Goal: Task Accomplishment & Management: Use online tool/utility

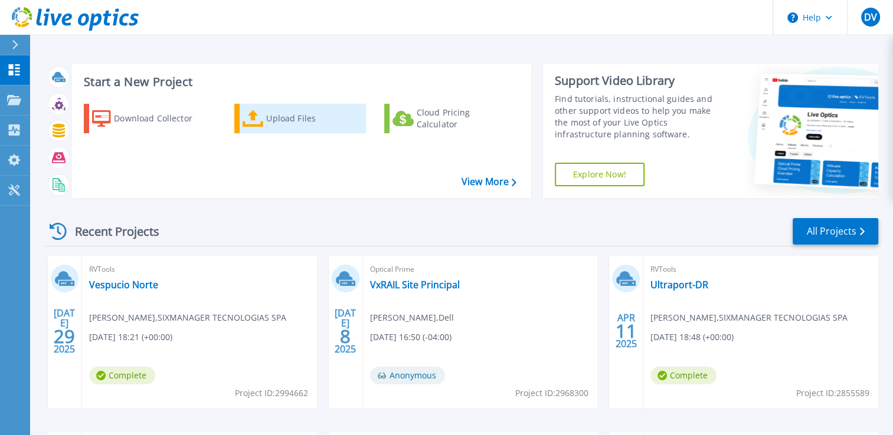
click at [270, 123] on div "Upload Files" at bounding box center [313, 119] width 94 height 24
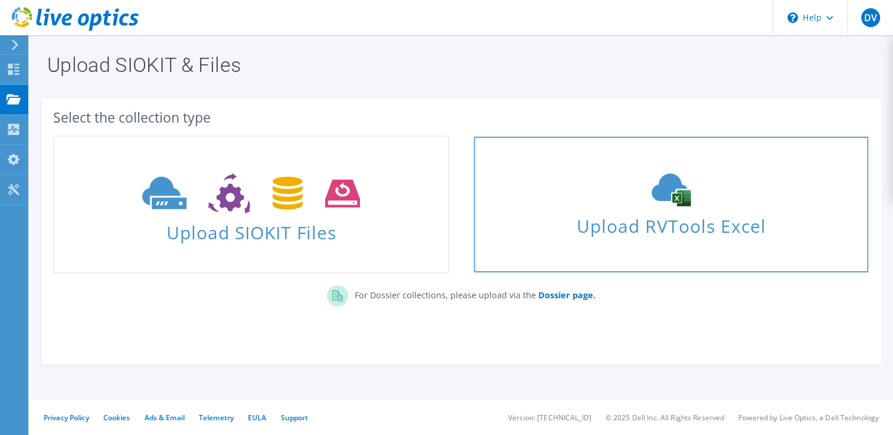
click at [649, 238] on link "Upload RVTools Excel" at bounding box center [671, 205] width 396 height 138
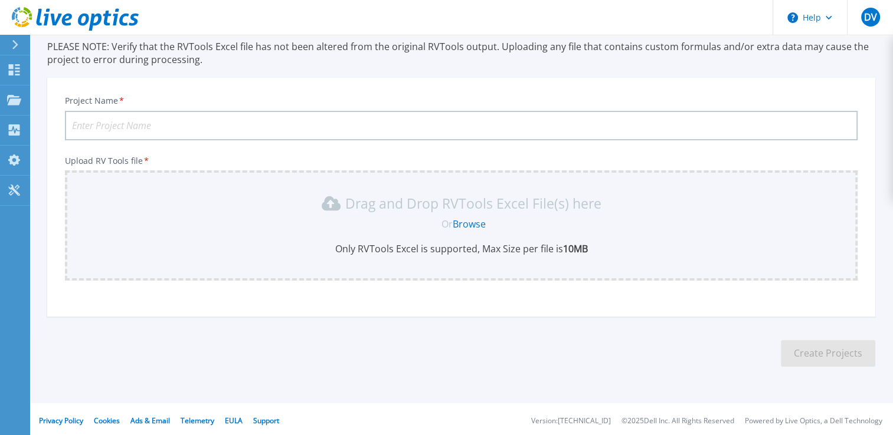
scroll to position [85, 0]
click at [222, 122] on input "Project Name *" at bounding box center [461, 124] width 792 height 30
type input "EGT"
click at [473, 217] on link "Browse" at bounding box center [469, 222] width 33 height 13
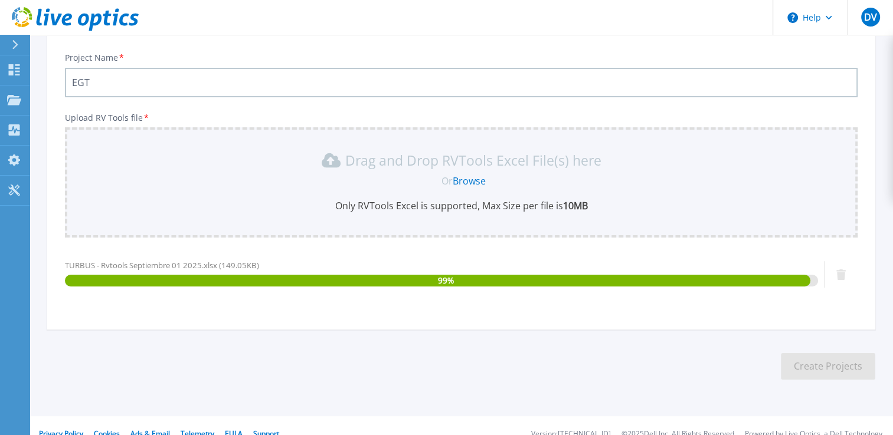
scroll to position [142, 0]
